Goal: Task Accomplishment & Management: Use online tool/utility

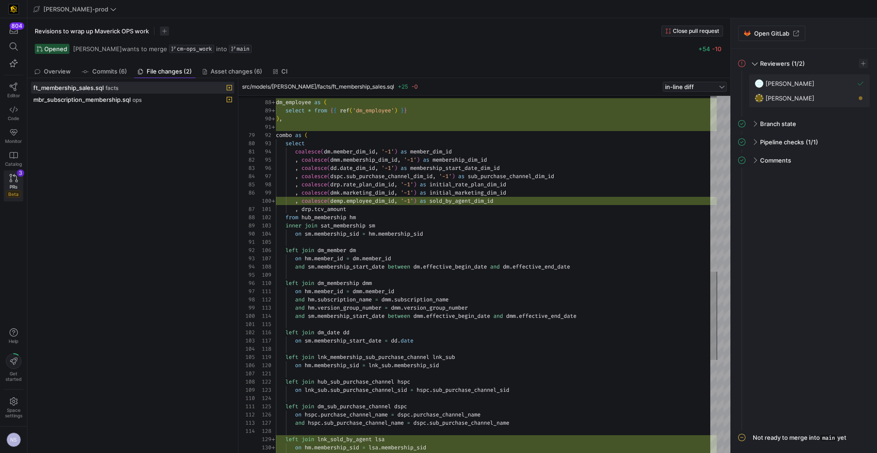
scroll to position [49, 0]
click at [16, 110] on icon at bounding box center [14, 109] width 8 height 8
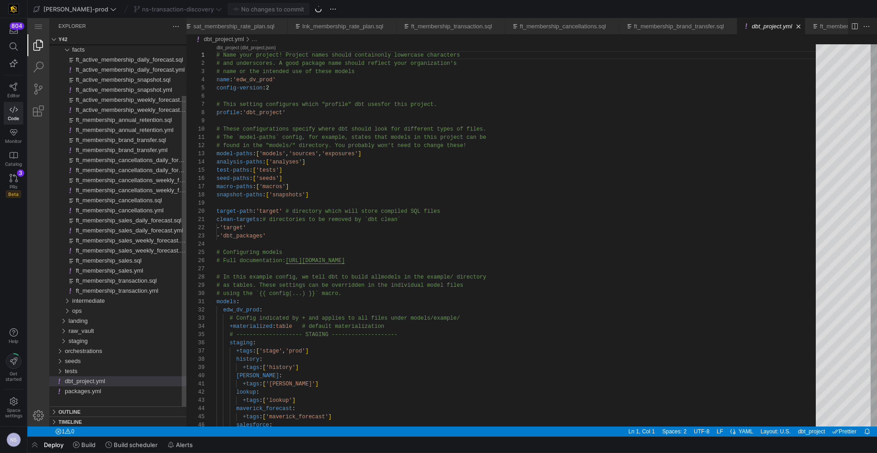
scroll to position [0, 421]
click at [147, 5] on span "ns-transaction-discovery" at bounding box center [178, 8] width 72 height 7
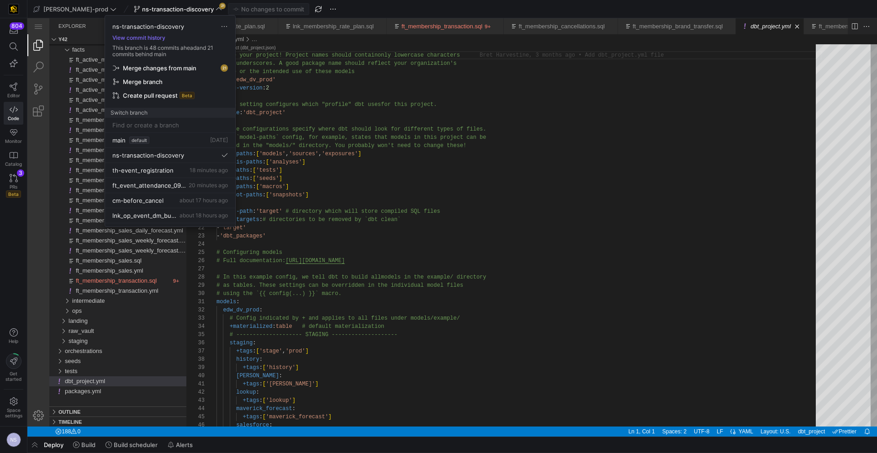
click at [177, 64] on span "Merge changes from main" at bounding box center [160, 67] width 74 height 7
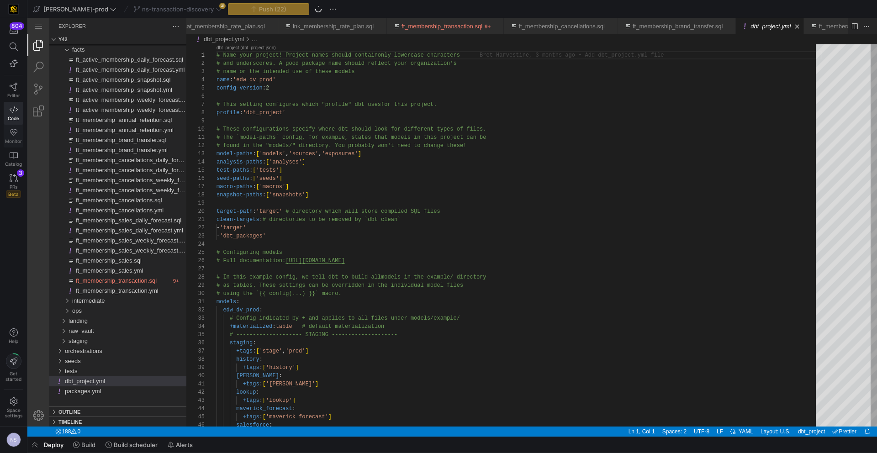
click at [21, 137] on link "Monitor" at bounding box center [14, 136] width 20 height 23
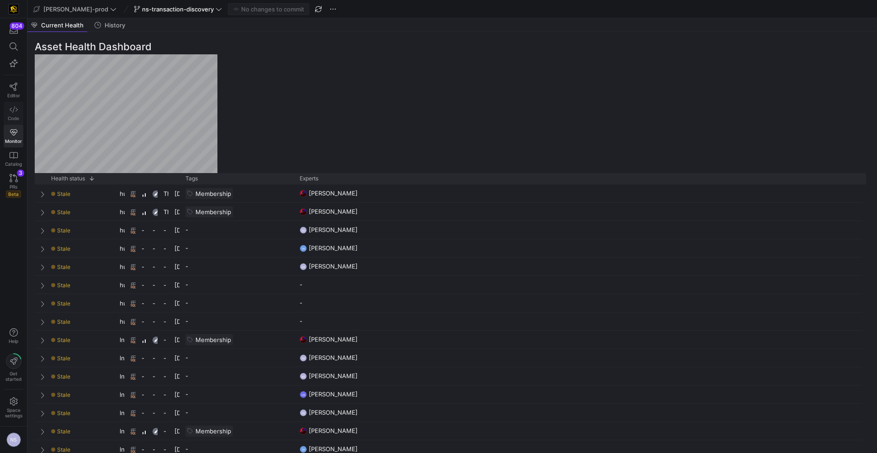
click at [18, 111] on link "Code" at bounding box center [14, 113] width 20 height 23
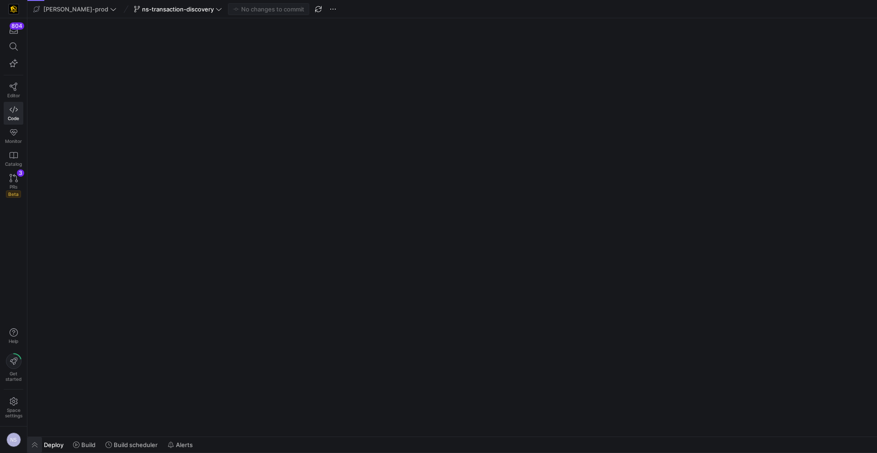
click at [38, 446] on span "button" at bounding box center [34, 445] width 15 height 16
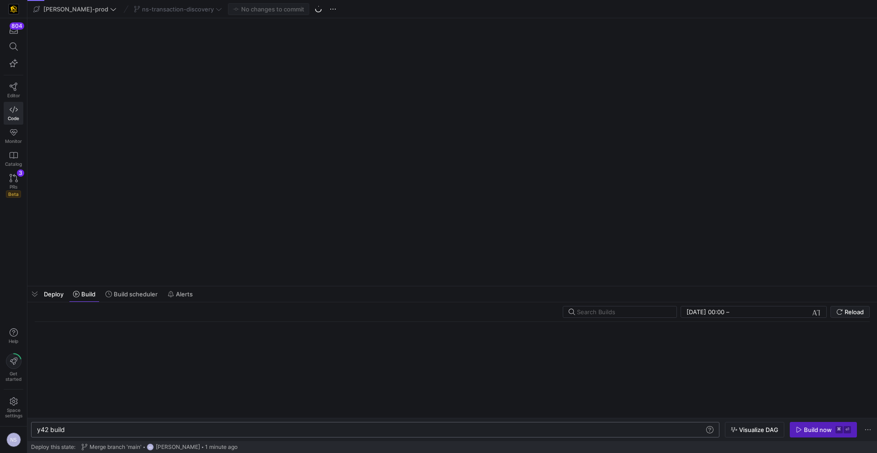
click at [94, 431] on div "y42 build" at bounding box center [370, 429] width 667 height 7
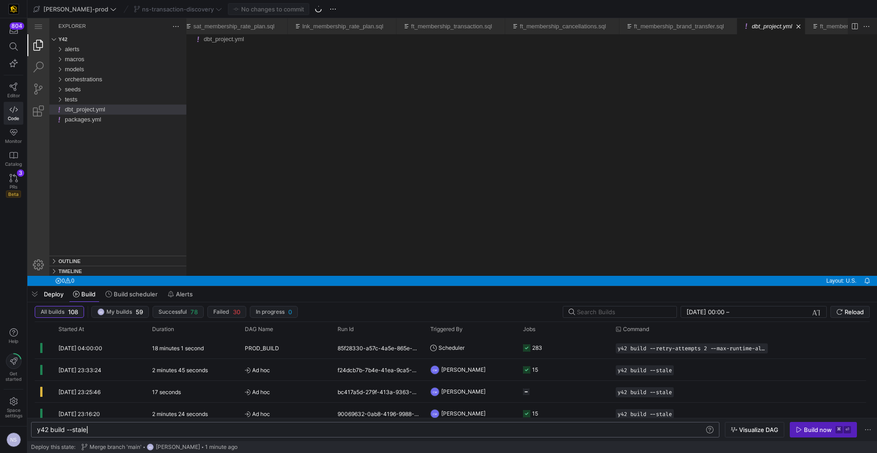
scroll to position [0, 50]
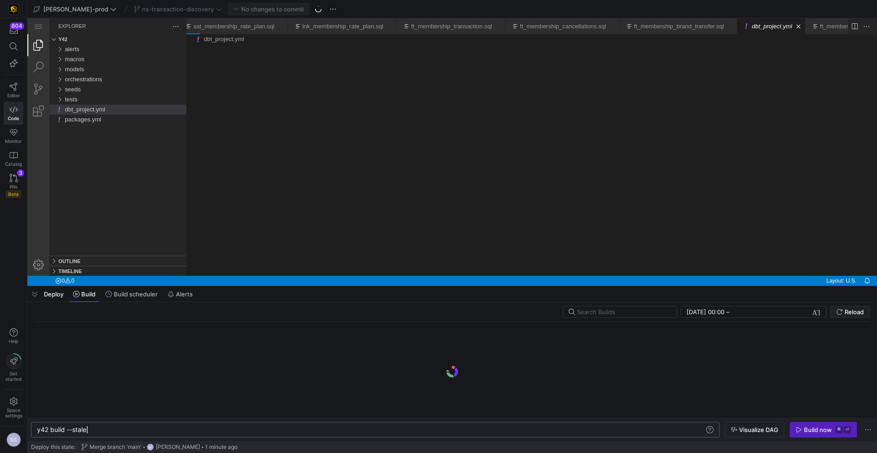
type textarea "y42 build --stale"
